Goal: Transaction & Acquisition: Purchase product/service

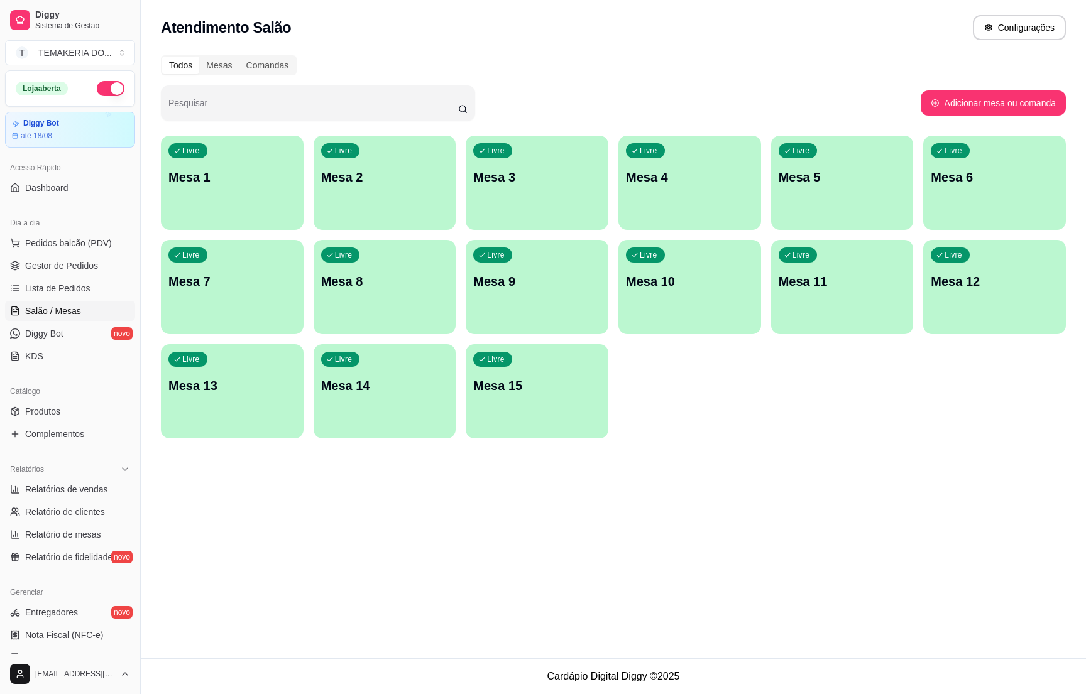
click at [368, 196] on div "Livre Mesa 2" at bounding box center [385, 175] width 143 height 79
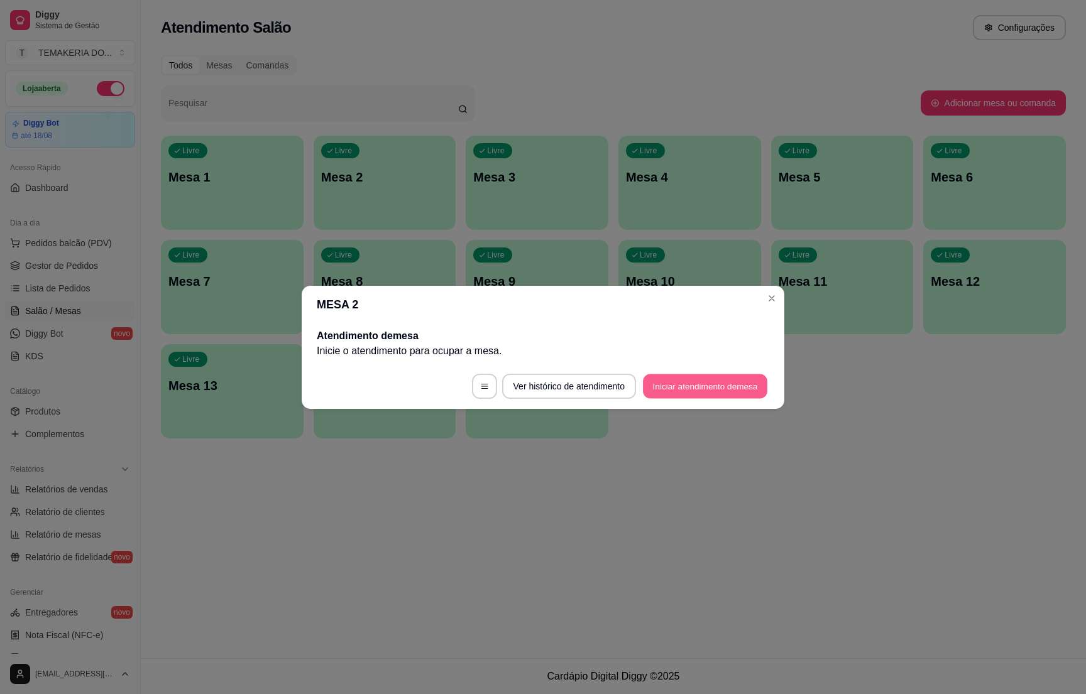
click at [688, 388] on button "Iniciar atendimento de mesa" at bounding box center [705, 386] width 124 height 25
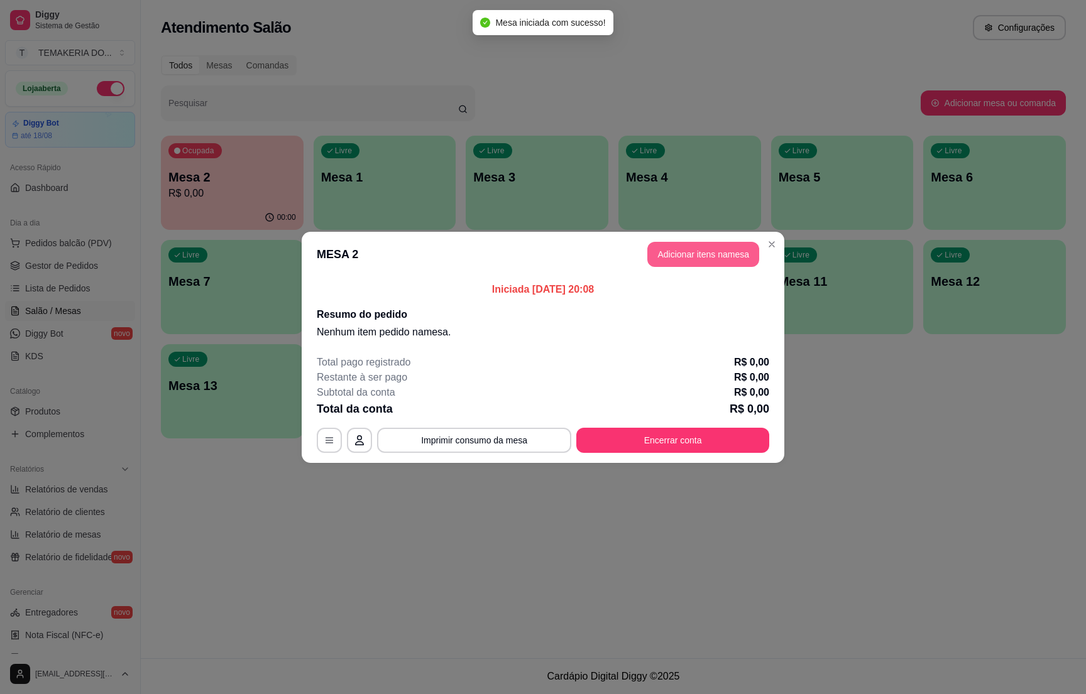
click at [698, 260] on button "Adicionar itens na mesa" at bounding box center [703, 254] width 112 height 25
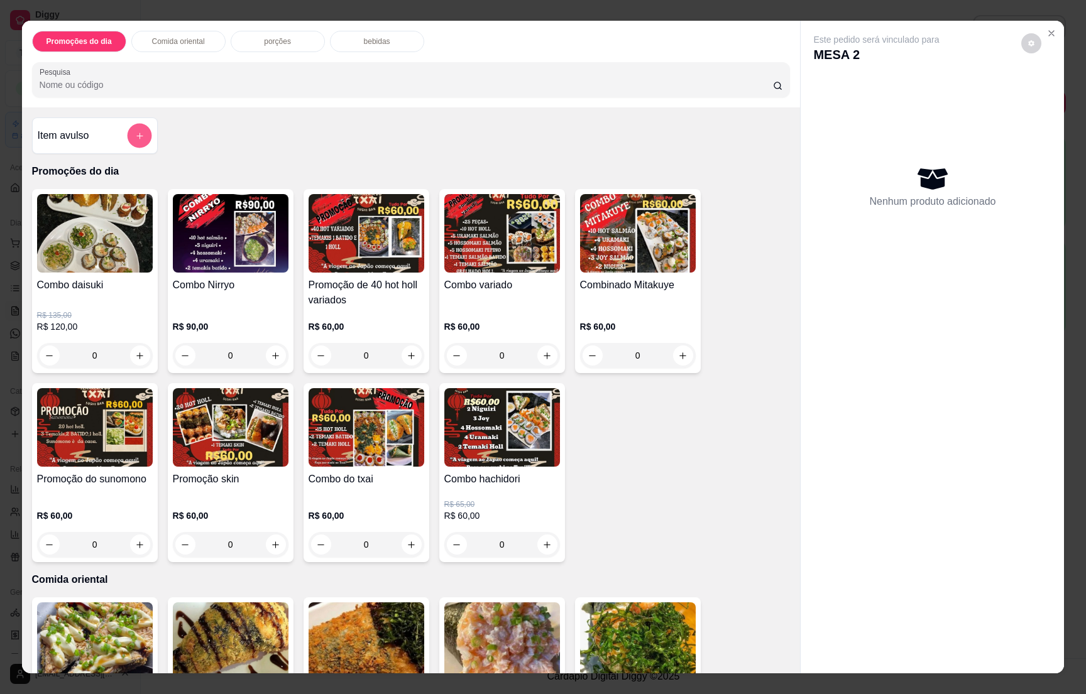
click at [134, 132] on icon "add-separate-item" at bounding box center [138, 135] width 9 height 9
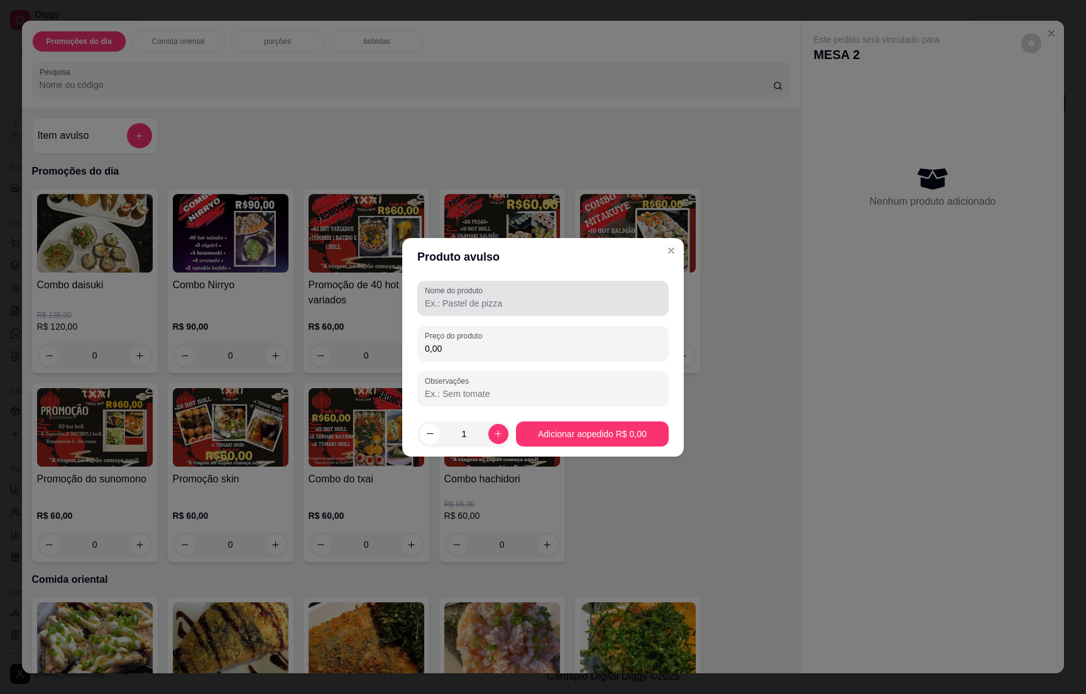
click at [491, 292] on div at bounding box center [543, 298] width 236 height 25
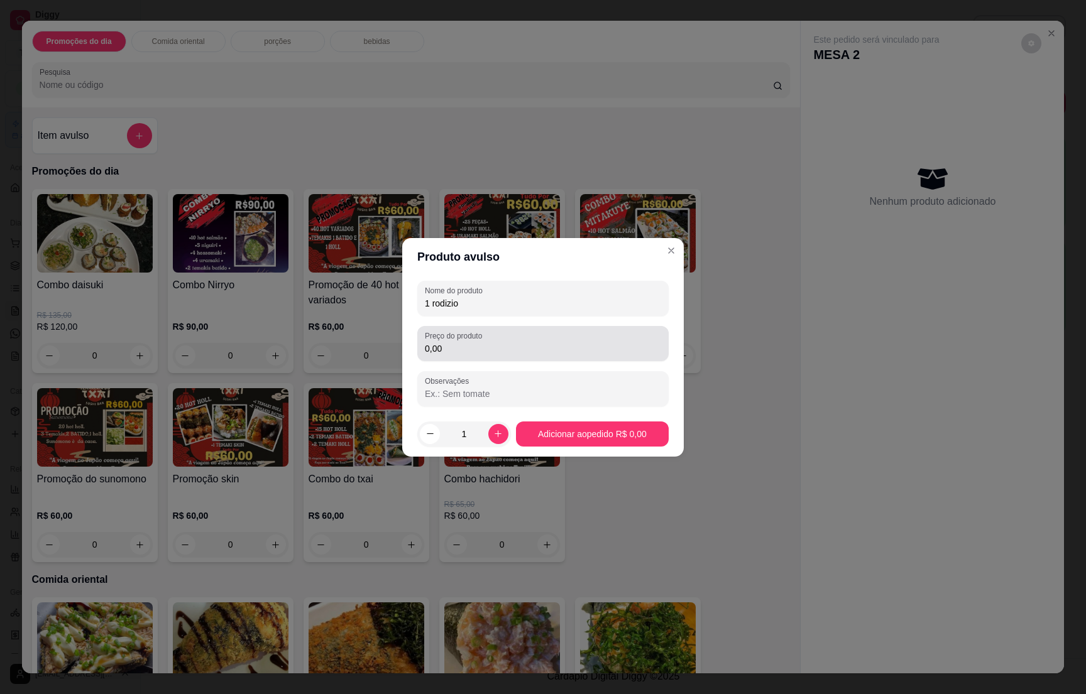
type input "1 rodizio"
click at [451, 356] on div "Preço do produto 0,00" at bounding box center [542, 343] width 251 height 35
click at [451, 349] on input "0,00" at bounding box center [543, 349] width 236 height 13
type input "100,00"
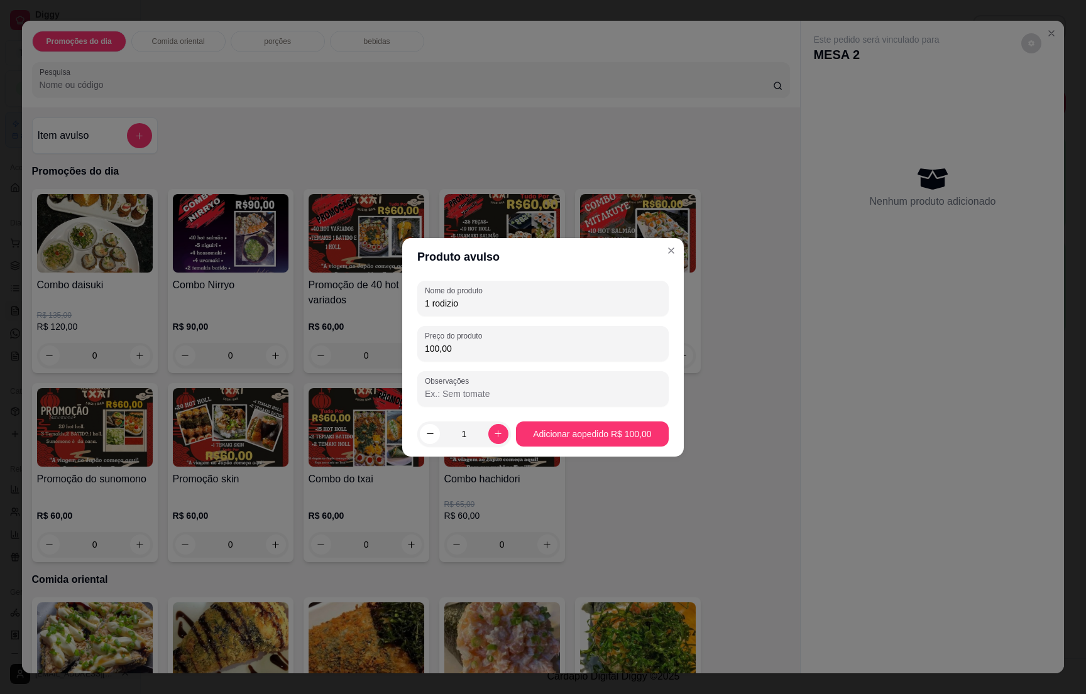
click at [549, 419] on footer "1 Adicionar ao pedido R$ 100,00" at bounding box center [543, 434] width 282 height 45
click at [551, 420] on footer "1 Adicionar ao pedido R$ 100,00" at bounding box center [543, 434] width 282 height 45
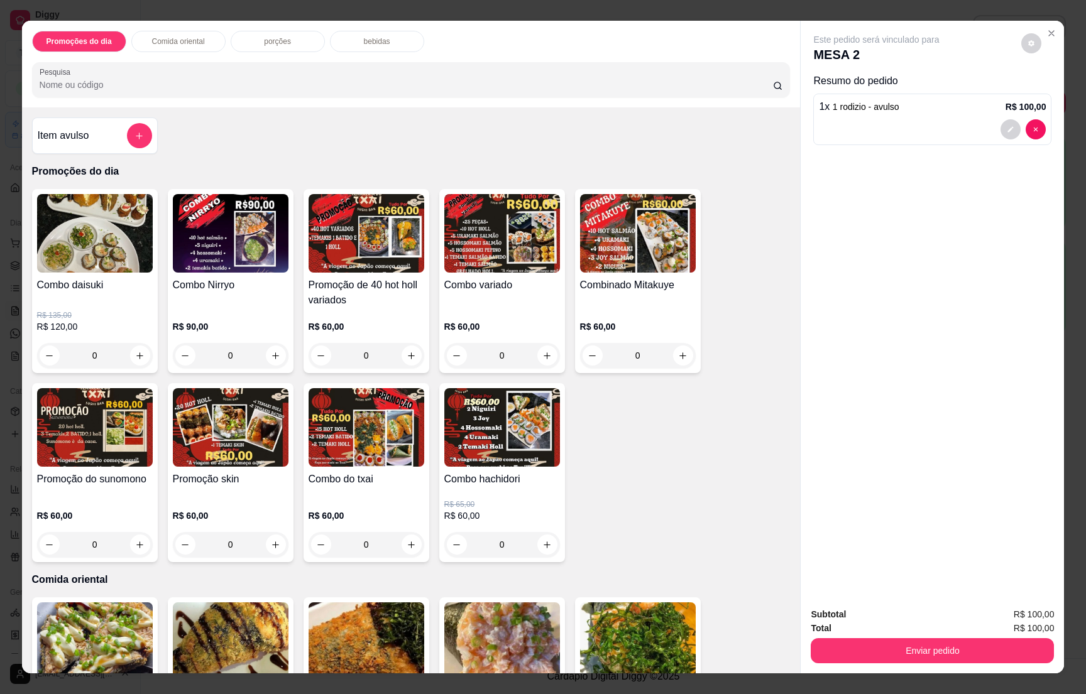
click at [355, 38] on div "bebidas" at bounding box center [377, 41] width 94 height 21
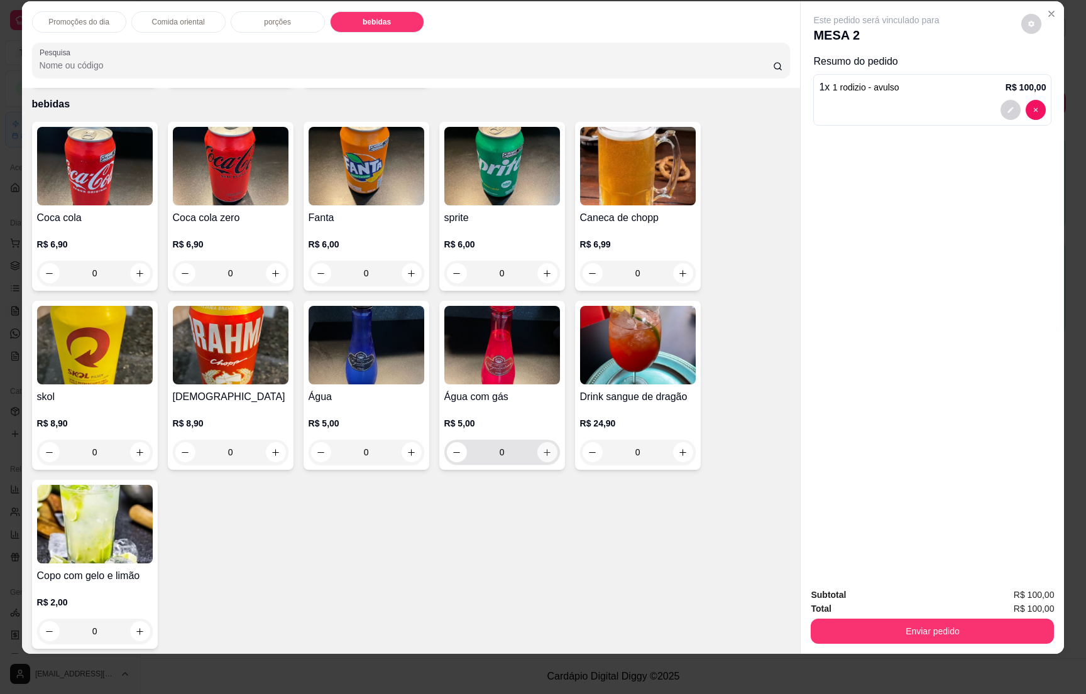
click at [542, 448] on icon "increase-product-quantity" at bounding box center [546, 452] width 9 height 9
type input "1"
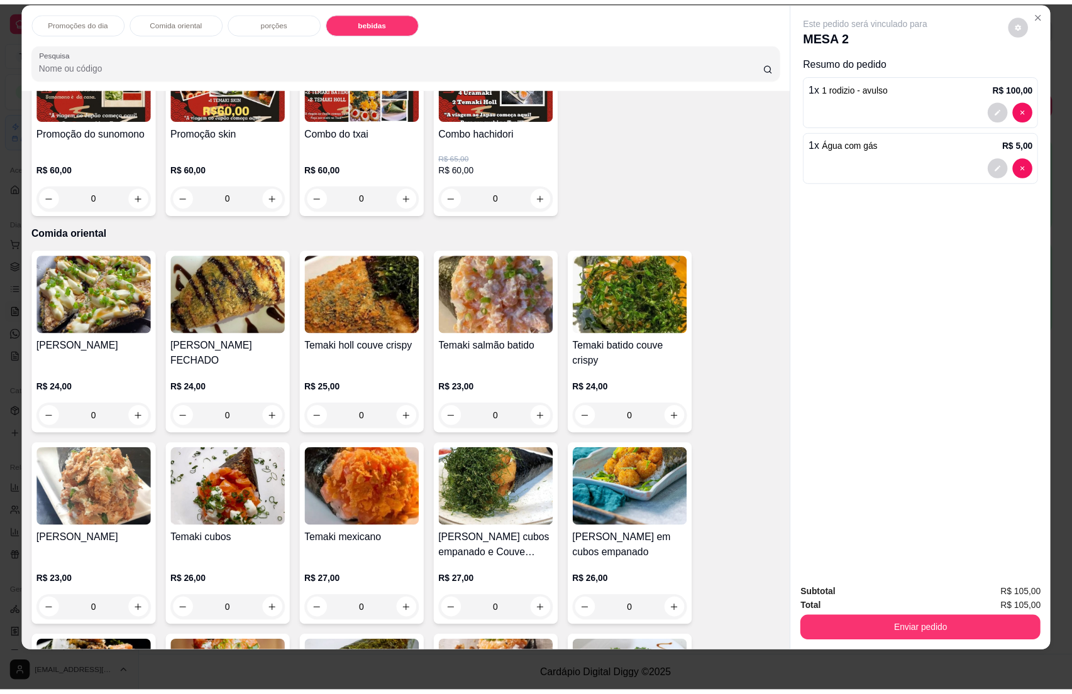
scroll to position [0, 0]
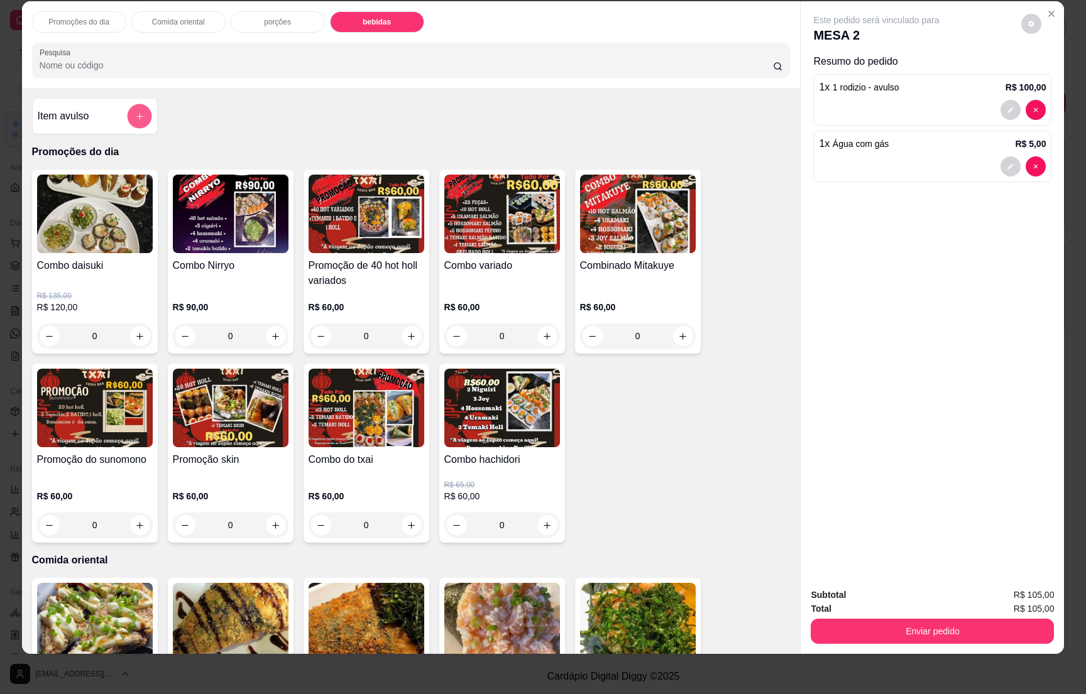
click at [131, 121] on button "add-separate-item" at bounding box center [139, 116] width 25 height 25
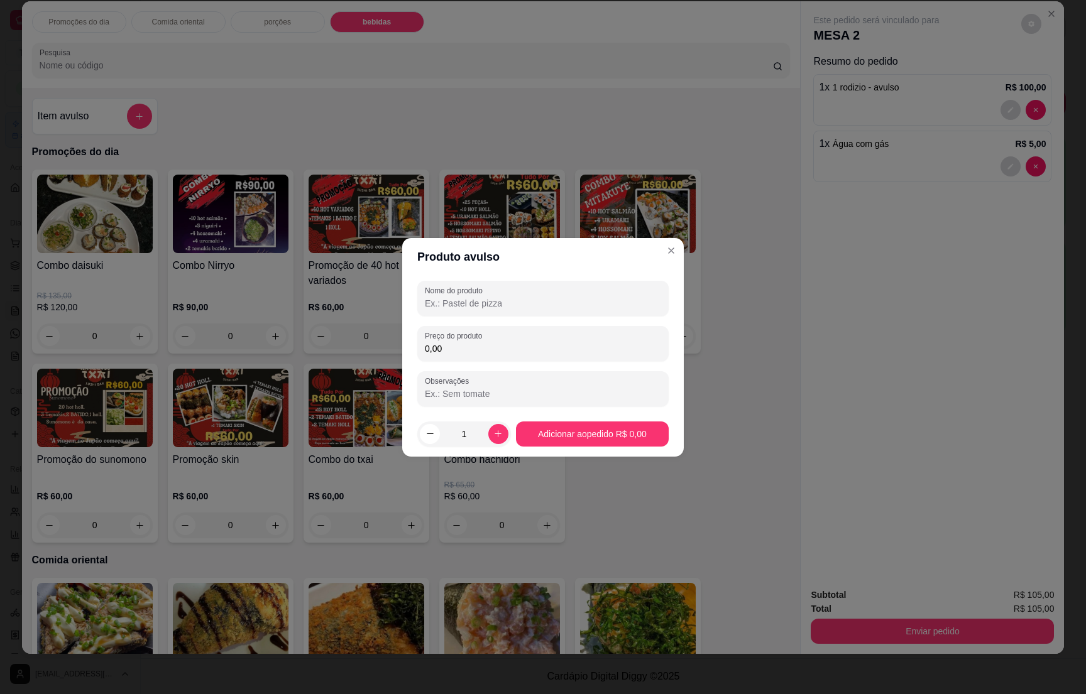
click at [454, 306] on input "Nome do produto" at bounding box center [543, 303] width 236 height 13
type input "1 suco de 1L"
click at [459, 349] on input "0,00" at bounding box center [543, 349] width 236 height 13
type input "16,00"
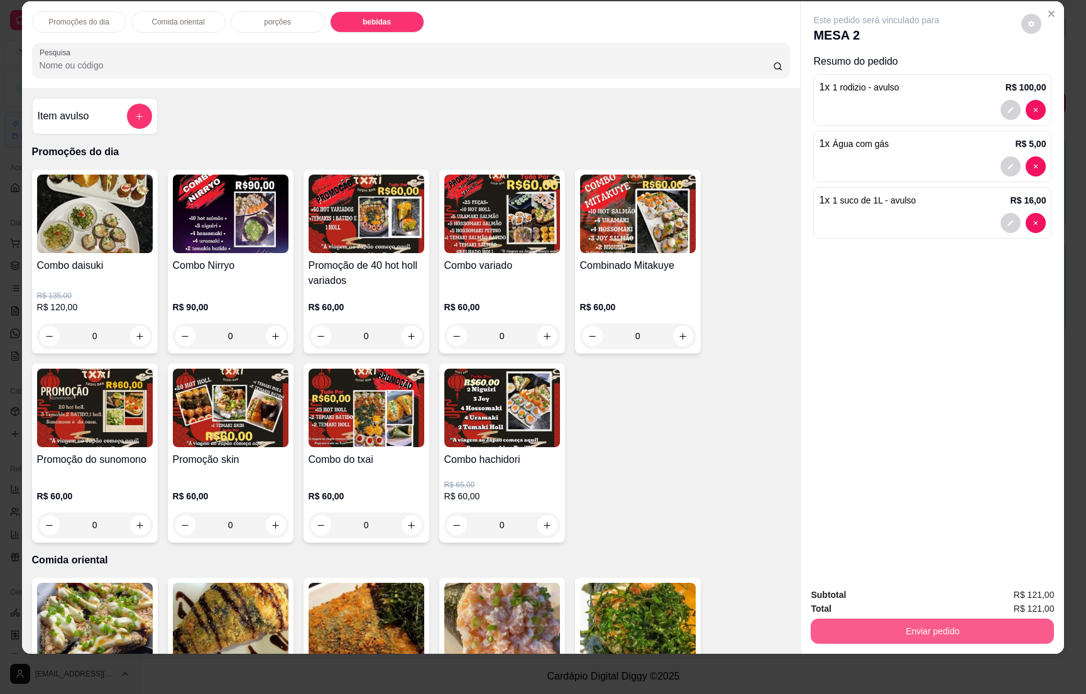
click at [930, 634] on button "Enviar pedido" at bounding box center [932, 631] width 243 height 25
click at [875, 598] on button "Não registrar e enviar pedido" at bounding box center [888, 601] width 131 height 24
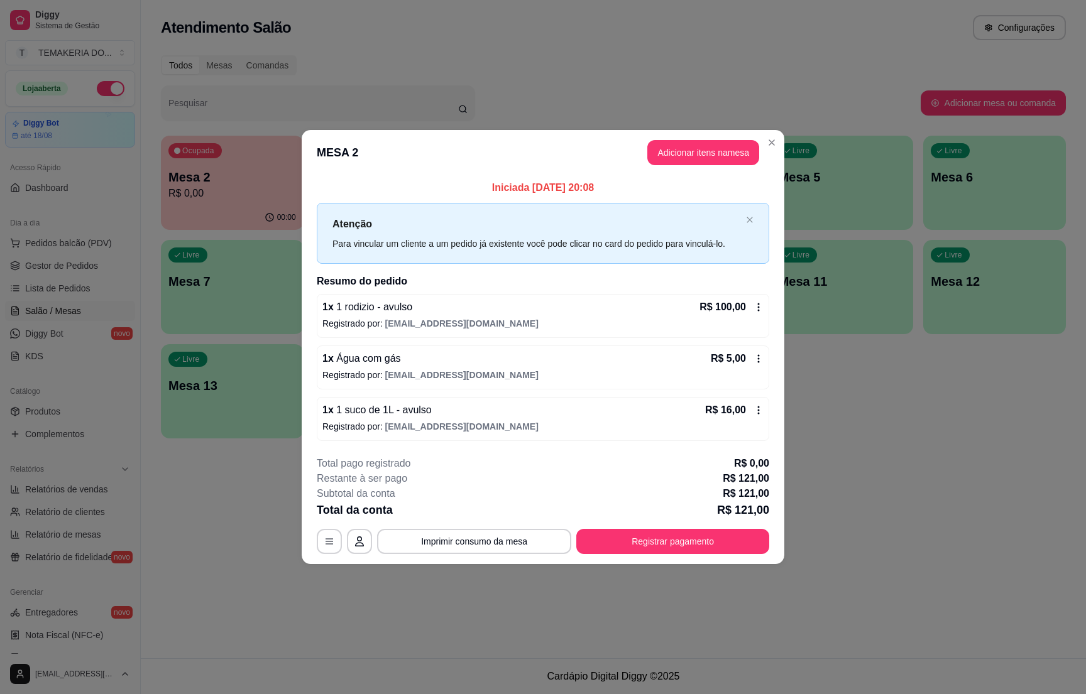
click at [302, 473] on footer "**********" at bounding box center [543, 505] width 483 height 118
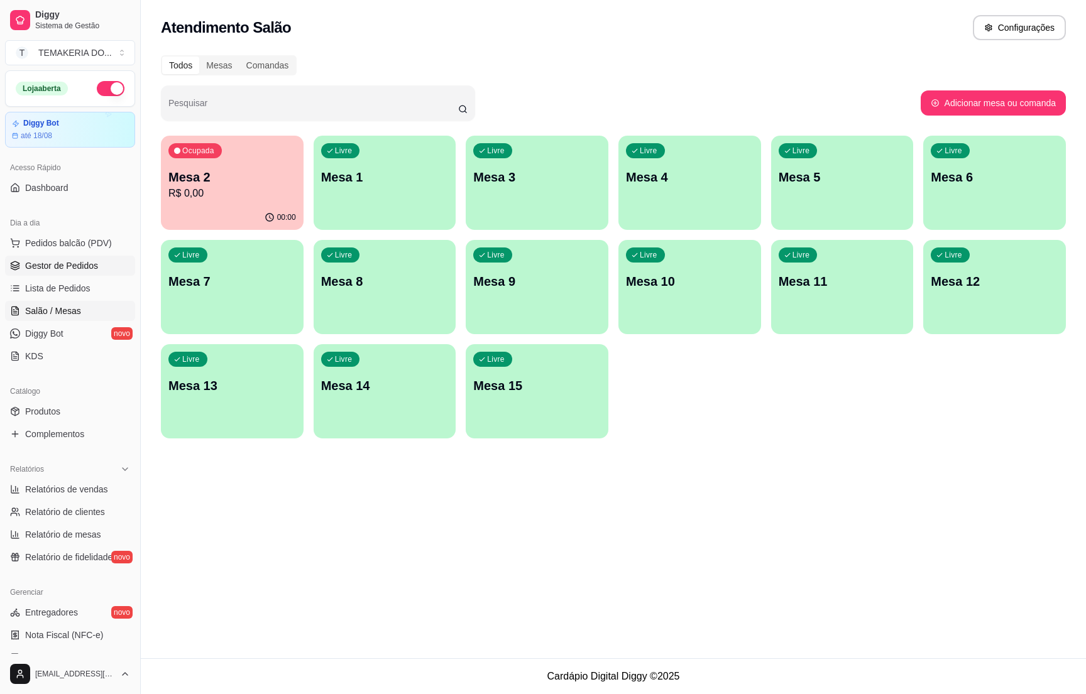
click at [77, 261] on span "Gestor de Pedidos" at bounding box center [61, 266] width 73 height 13
